Goal: Transaction & Acquisition: Purchase product/service

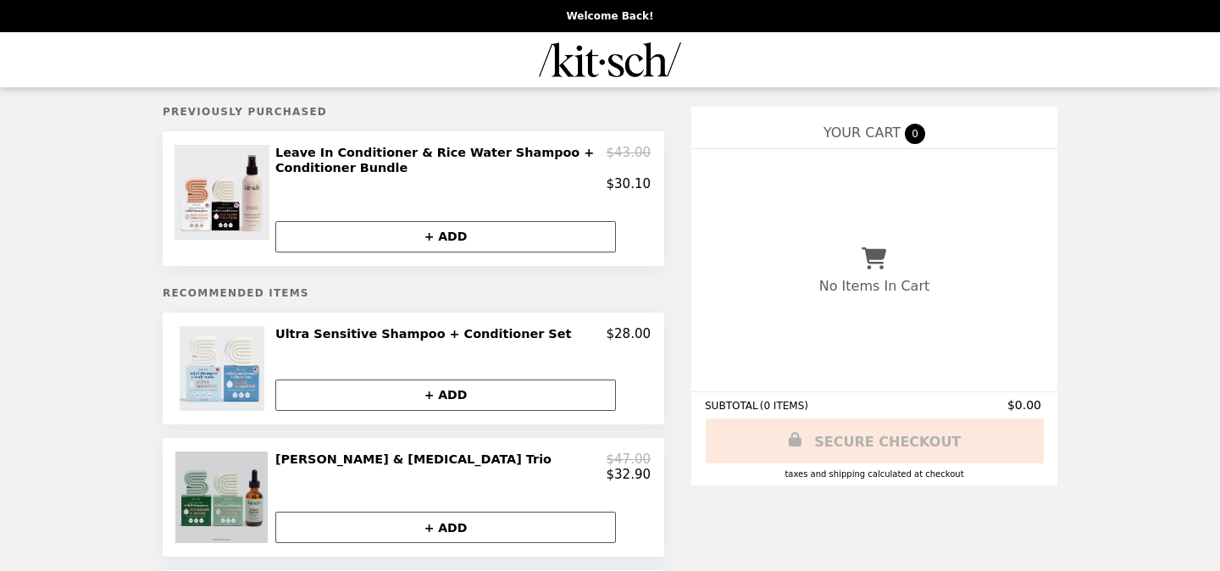
click at [219, 493] on img at bounding box center [223, 496] width 96 height 91
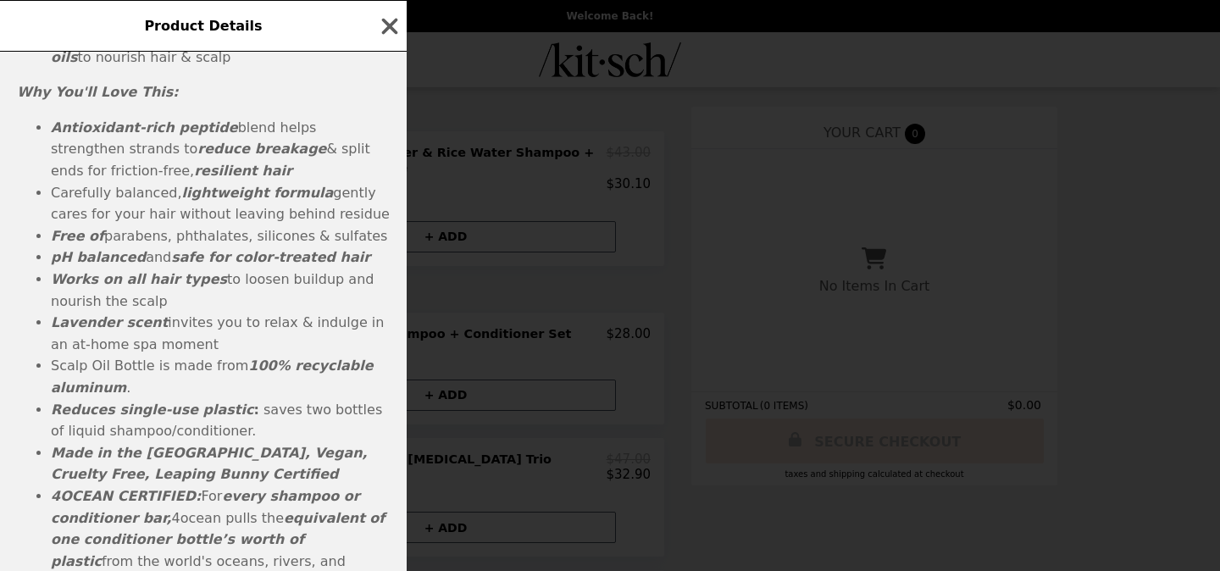
scroll to position [930, 0]
click at [391, 24] on icon "button" at bounding box center [390, 26] width 16 height 16
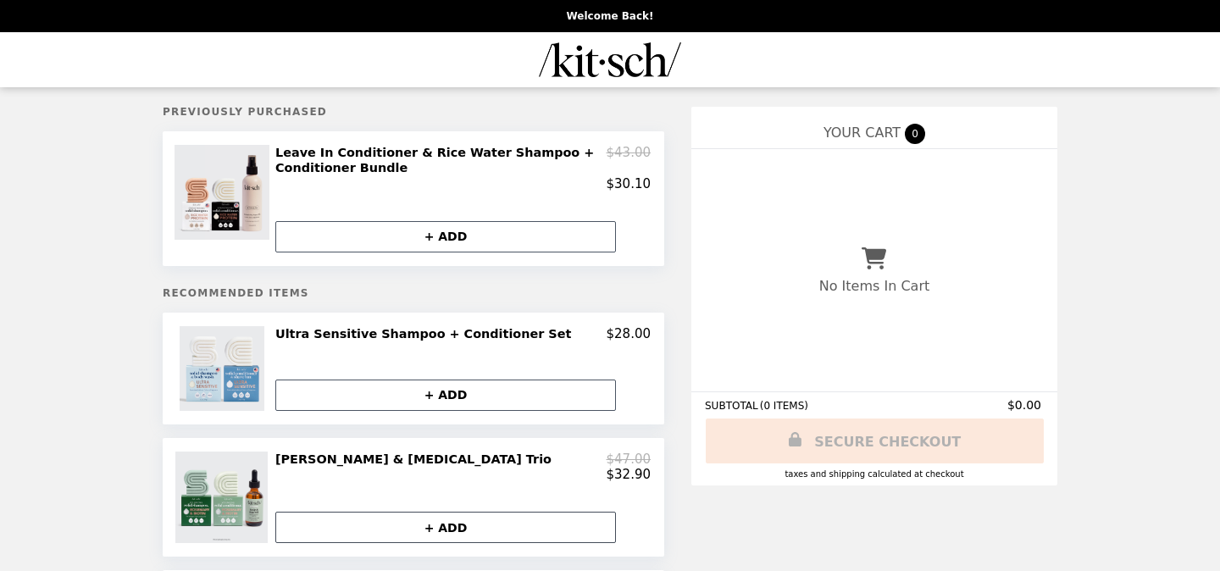
click at [458, 524] on button "+ ADD" at bounding box center [445, 527] width 340 height 31
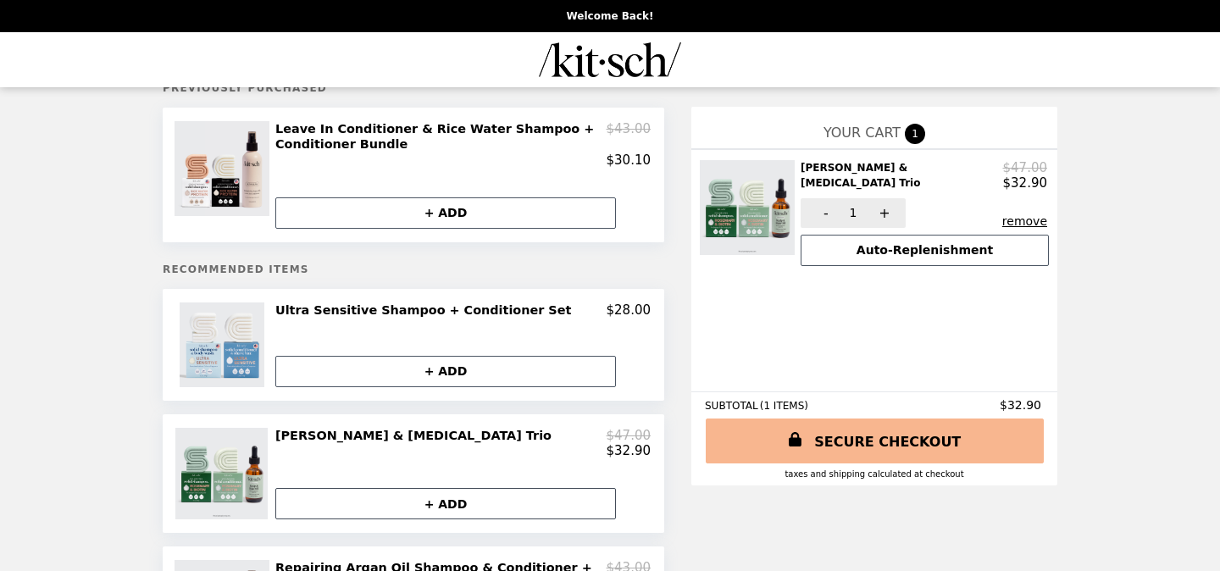
scroll to position [10, 0]
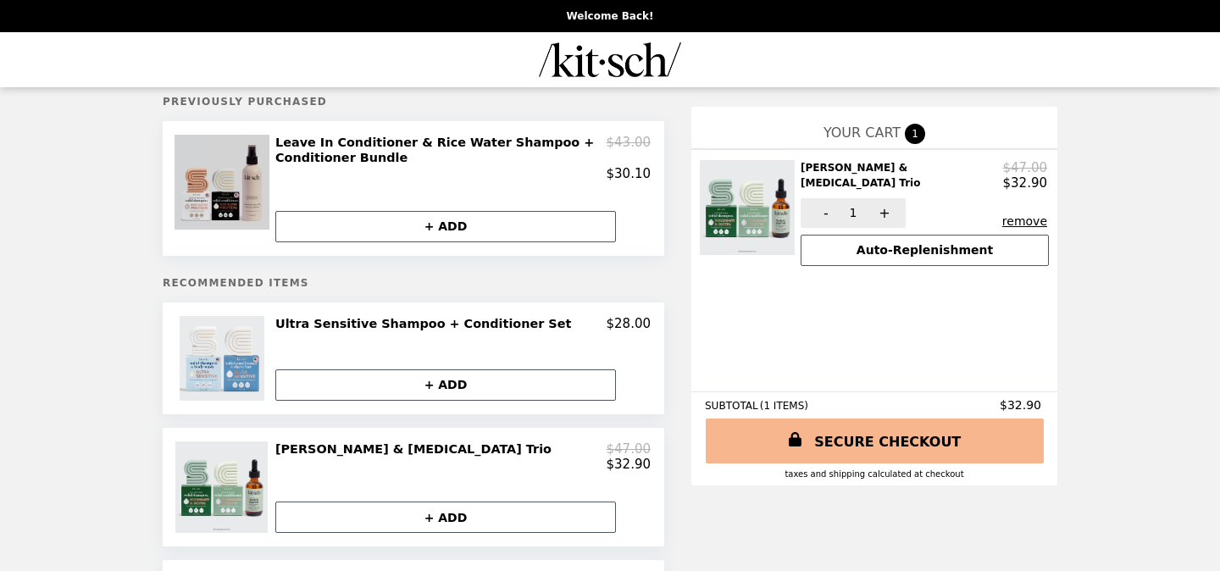
click at [224, 174] on img at bounding box center [223, 182] width 99 height 95
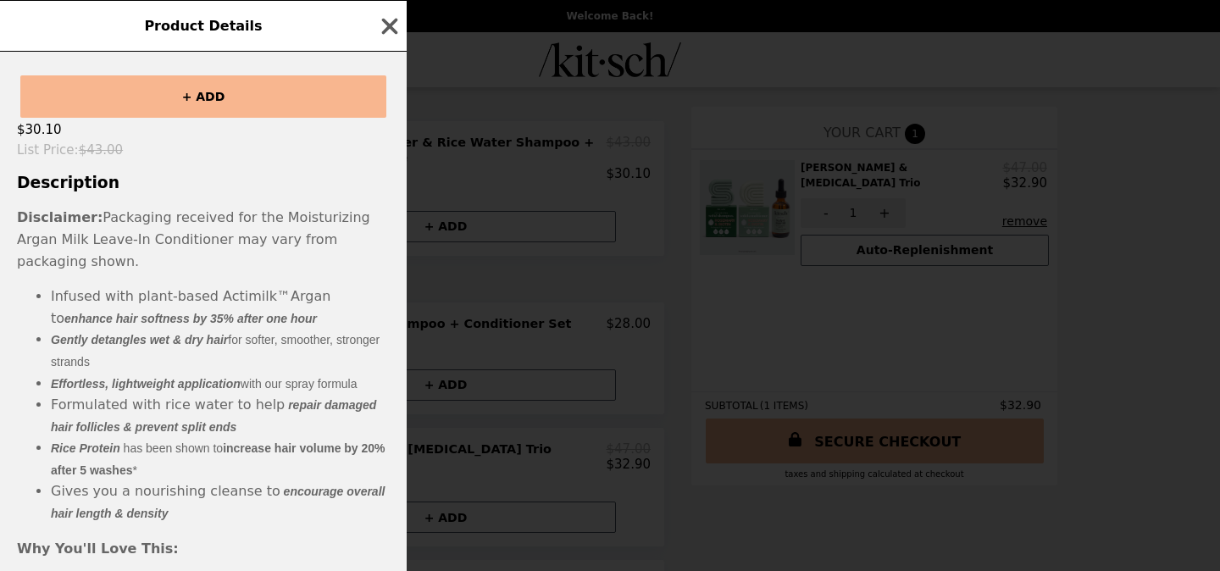
scroll to position [368, 0]
click at [391, 25] on icon "button" at bounding box center [390, 26] width 16 height 16
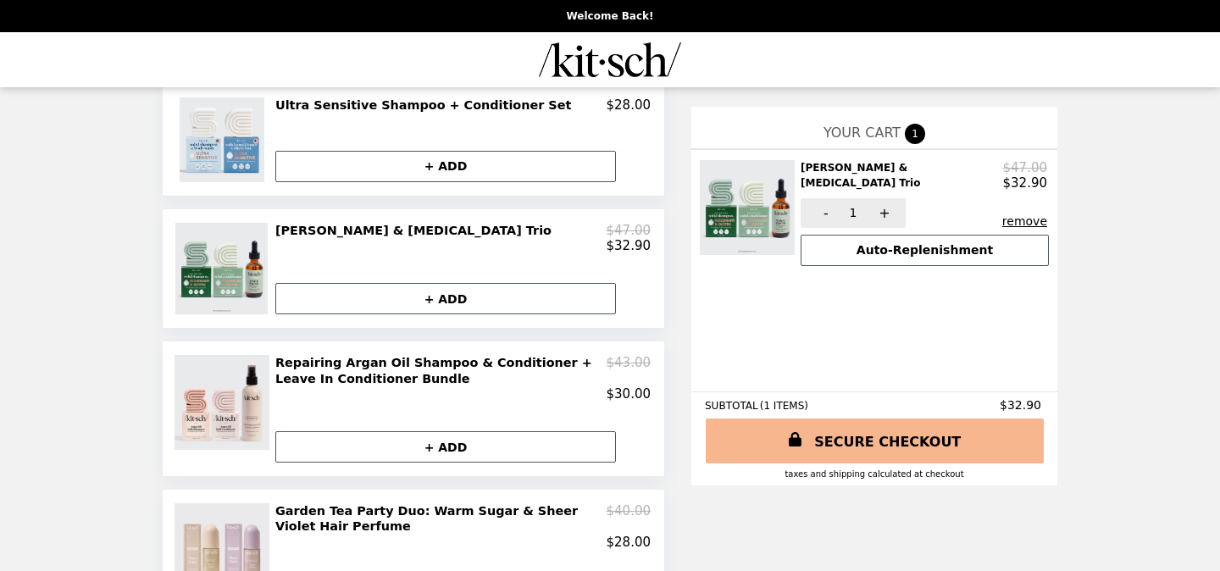
scroll to position [257, 0]
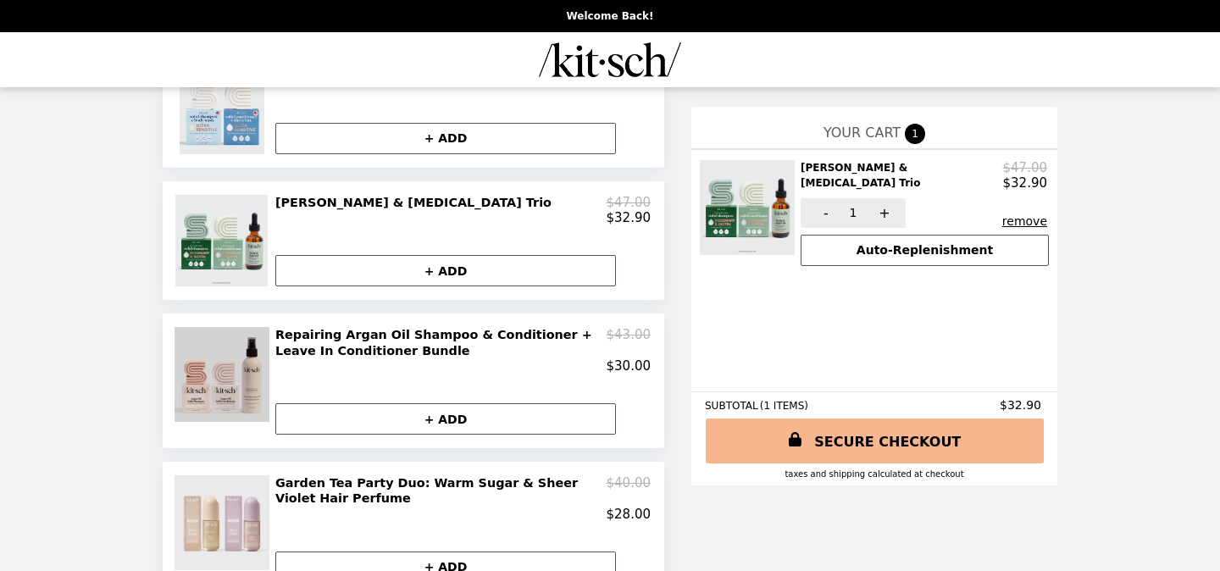
click at [218, 374] on img at bounding box center [223, 374] width 99 height 95
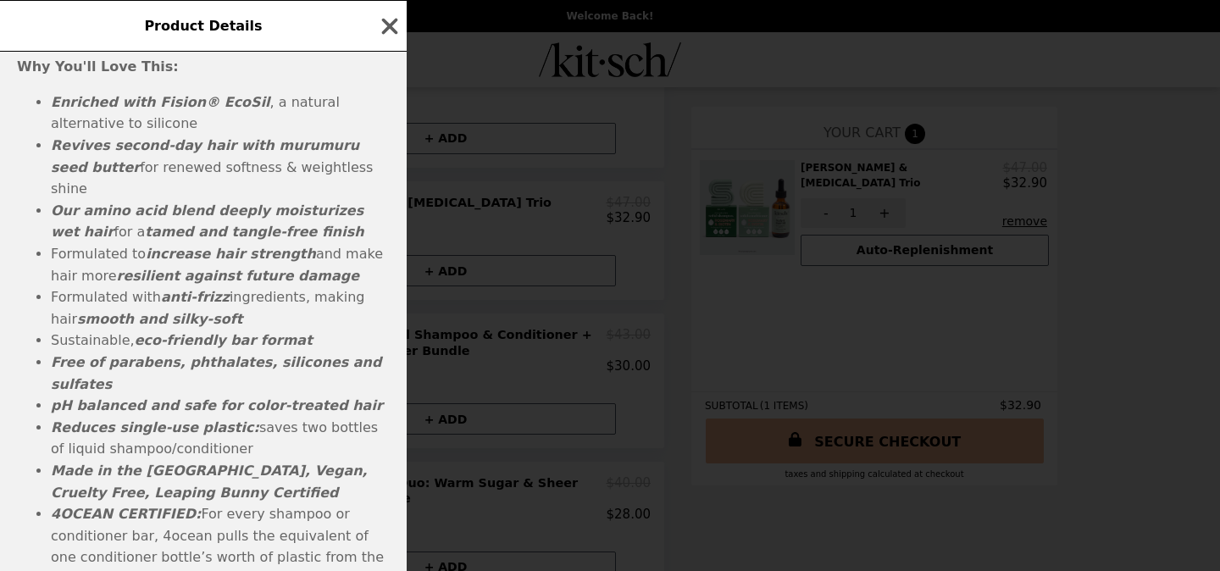
scroll to position [981, 0]
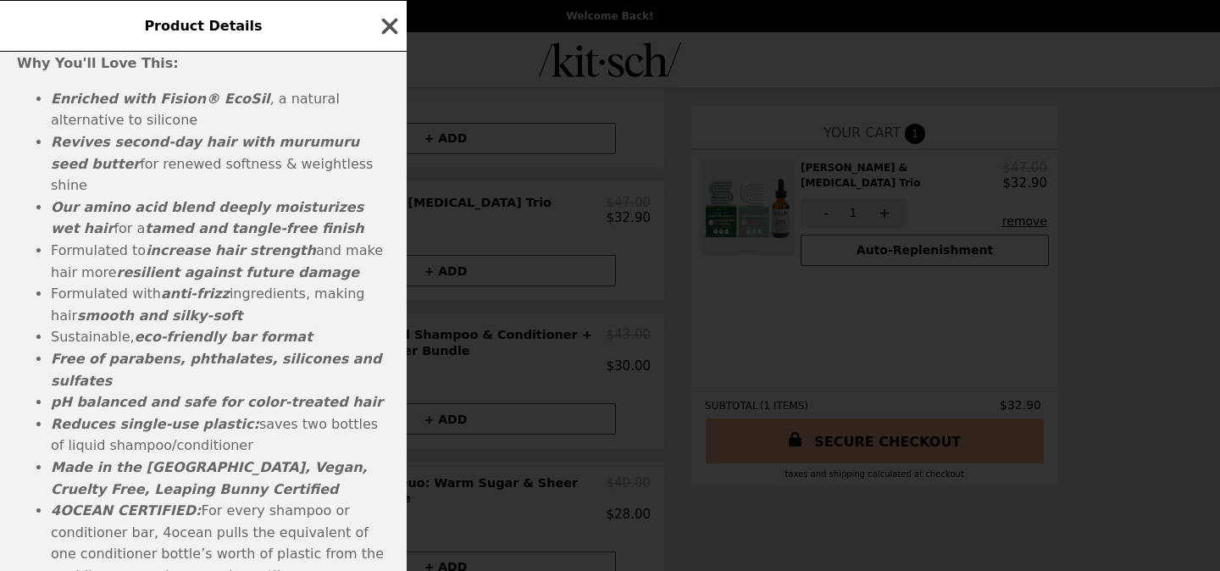
click at [390, 24] on icon "button" at bounding box center [390, 26] width 16 height 16
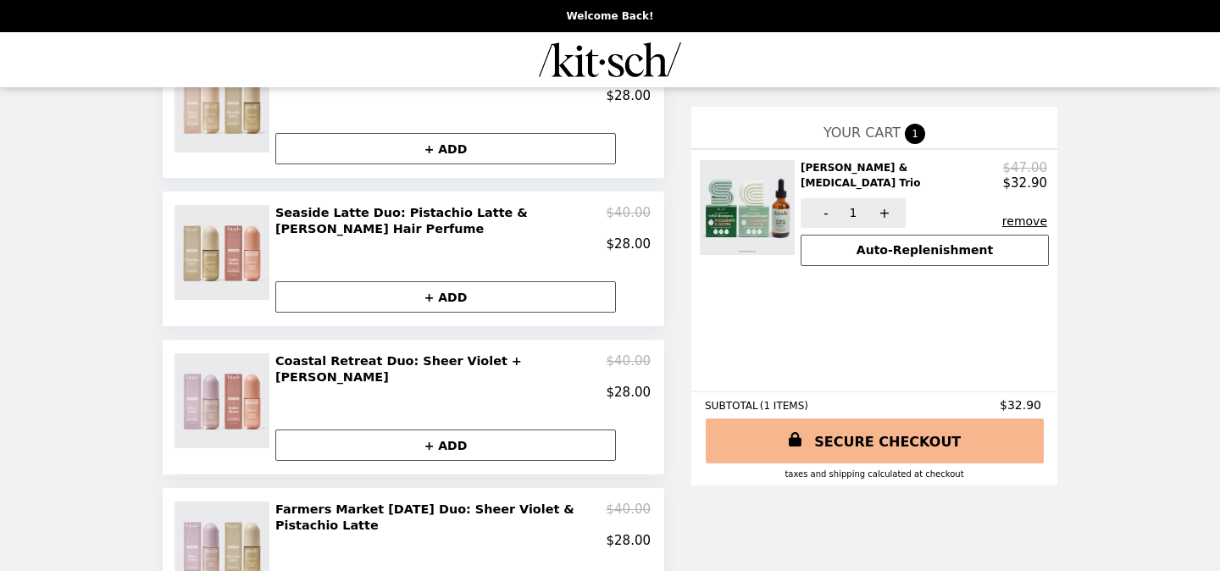
scroll to position [972, 0]
click at [467, 428] on button "+ ADD" at bounding box center [445, 443] width 340 height 31
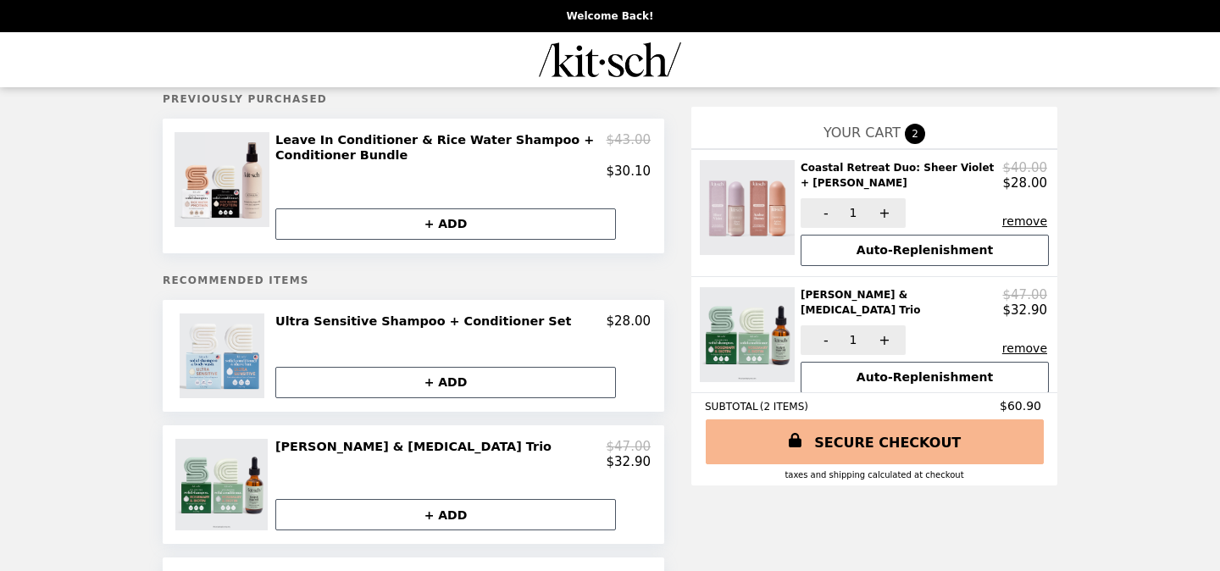
scroll to position [0, 0]
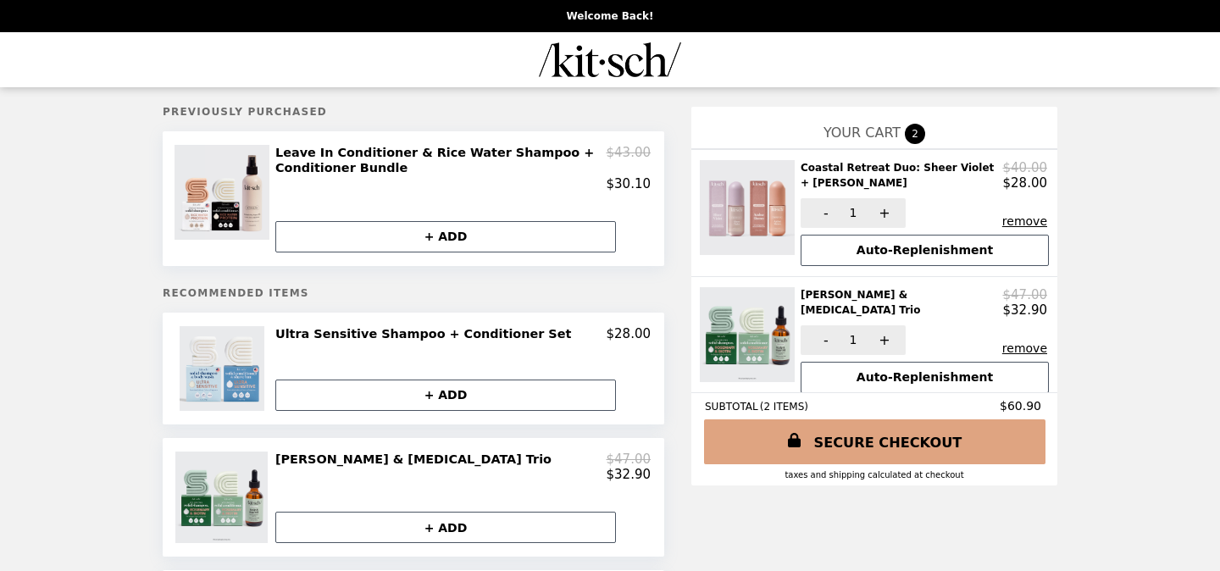
click at [890, 441] on link "SECURE CHECKOUT" at bounding box center [874, 441] width 341 height 45
